Goal: Information Seeking & Learning: Understand process/instructions

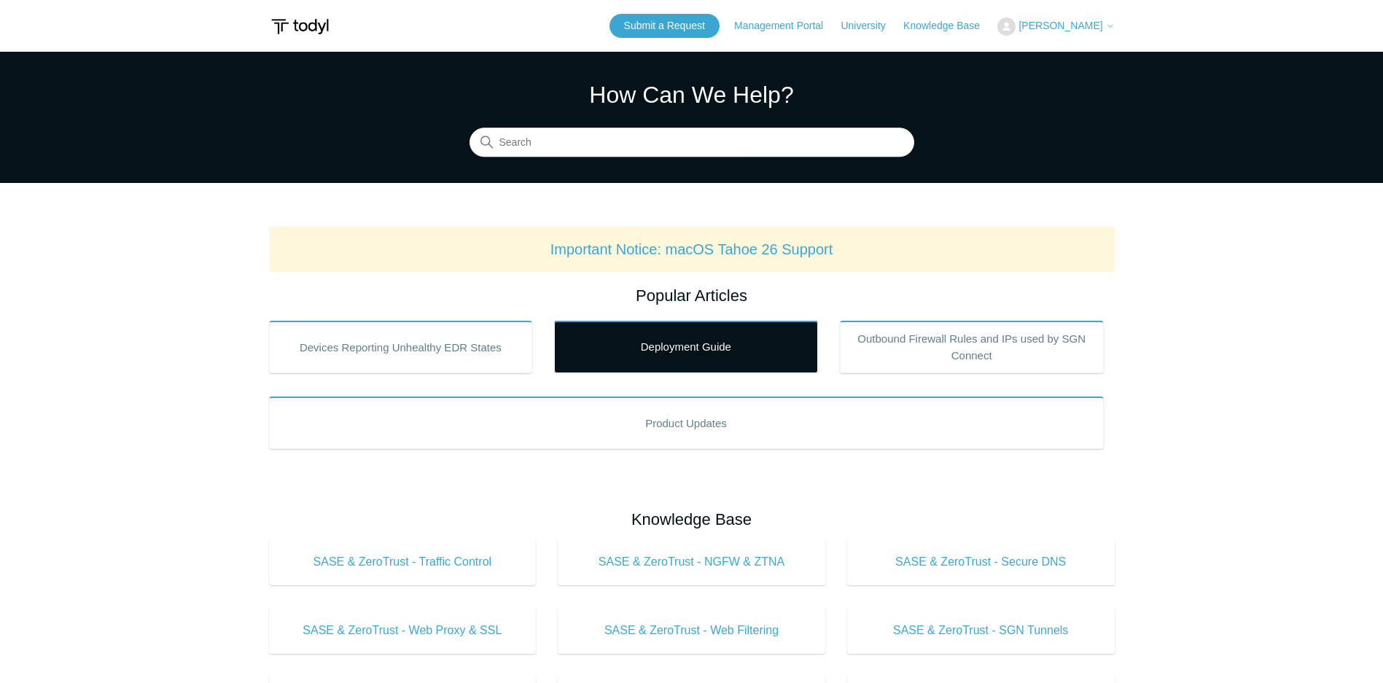
click at [660, 351] on link "Deployment Guide" at bounding box center [686, 347] width 264 height 52
click at [706, 354] on link "Deployment Guide" at bounding box center [686, 347] width 264 height 52
